Goal: Task Accomplishment & Management: Manage account settings

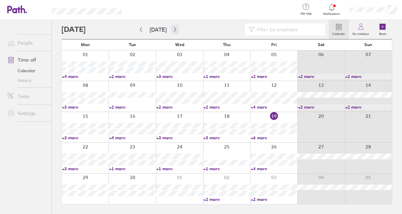
click at [174, 28] on icon "button" at bounding box center [175, 29] width 5 height 5
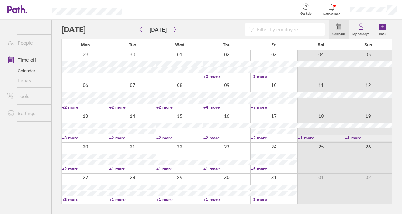
click at [258, 139] on link "+2 more" at bounding box center [274, 137] width 47 height 5
click at [232, 137] on link "+2 more" at bounding box center [227, 137] width 47 height 5
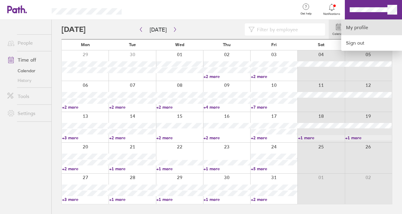
click at [357, 25] on link "My profile" at bounding box center [371, 28] width 61 height 16
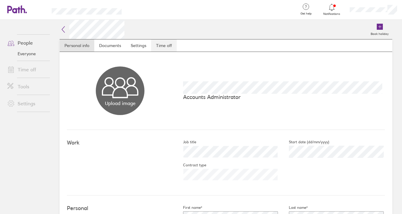
click at [167, 47] on link "Time off" at bounding box center [164, 46] width 26 height 12
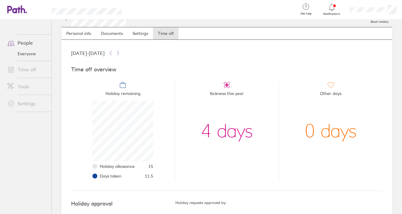
scroll to position [29, 0]
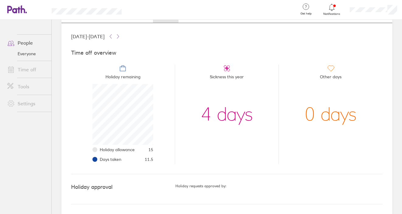
click at [29, 55] on link "Everyone" at bounding box center [26, 54] width 49 height 10
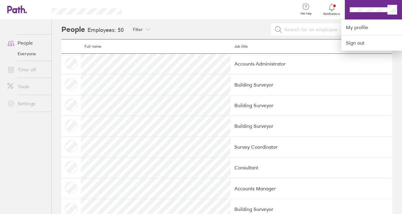
click at [257, 12] on div at bounding box center [212, 10] width 162 height 20
click at [34, 70] on div at bounding box center [201, 107] width 402 height 214
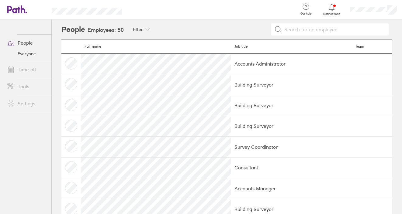
click at [33, 55] on link "Everyone" at bounding box center [26, 54] width 49 height 10
click at [27, 44] on link "People" at bounding box center [26, 43] width 49 height 12
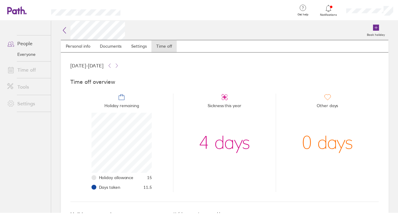
scroll to position [61, 61]
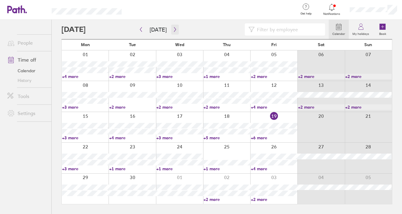
click at [173, 30] on icon "button" at bounding box center [175, 29] width 5 height 5
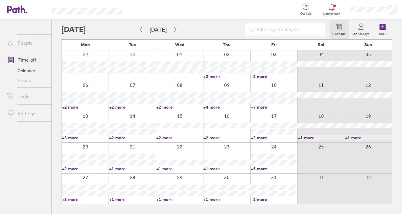
click at [261, 169] on link "+5 more" at bounding box center [274, 168] width 47 height 5
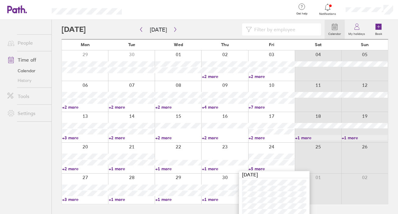
click at [230, 151] on div at bounding box center [224, 158] width 47 height 30
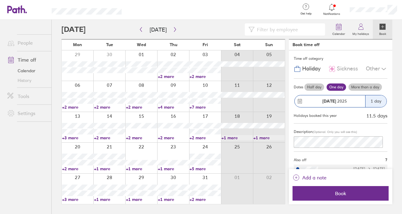
click at [203, 200] on link "+2 more" at bounding box center [205, 199] width 31 height 5
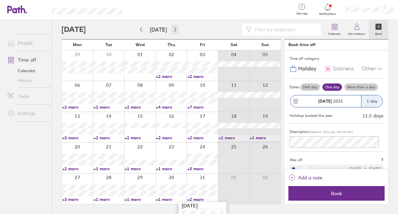
click at [173, 29] on icon "button" at bounding box center [175, 29] width 5 height 5
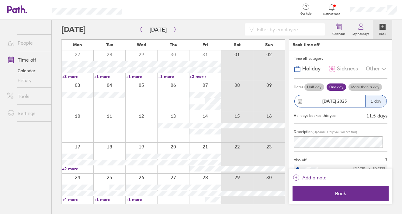
click at [201, 78] on link "+2 more" at bounding box center [205, 76] width 31 height 5
click at [251, 94] on div at bounding box center [237, 96] width 32 height 30
click at [173, 28] on icon "button" at bounding box center [175, 29] width 5 height 5
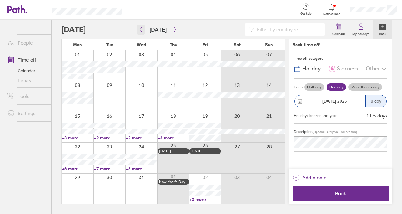
click at [141, 28] on icon "button" at bounding box center [141, 29] width 2 height 5
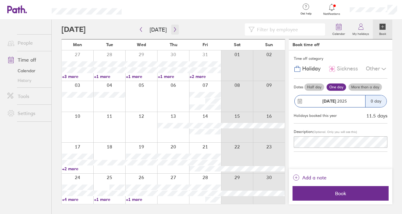
click at [174, 28] on icon "button" at bounding box center [175, 29] width 5 height 5
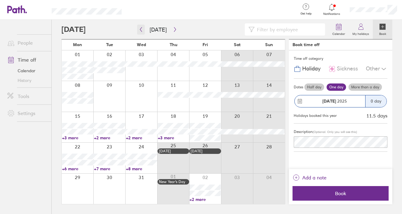
click at [140, 27] on icon "button" at bounding box center [141, 29] width 5 height 5
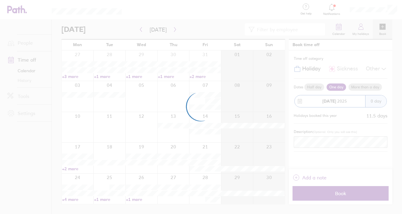
click at [140, 27] on div at bounding box center [201, 107] width 402 height 214
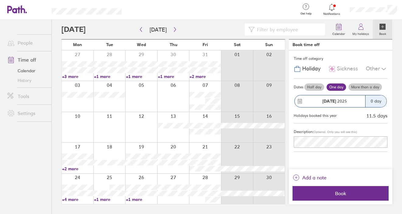
click at [202, 76] on link "+2 more" at bounding box center [205, 76] width 31 height 5
click at [172, 99] on div at bounding box center [173, 96] width 32 height 30
click at [196, 77] on link "+2 more" at bounding box center [205, 76] width 31 height 5
click at [173, 29] on icon "button" at bounding box center [175, 29] width 5 height 5
